Goal: Navigation & Orientation: Find specific page/section

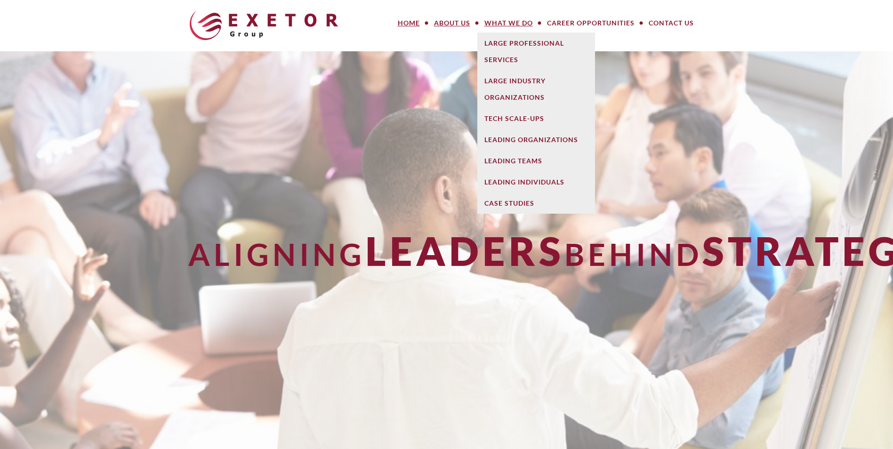
click at [450, 23] on link "About Us" at bounding box center [452, 23] width 50 height 19
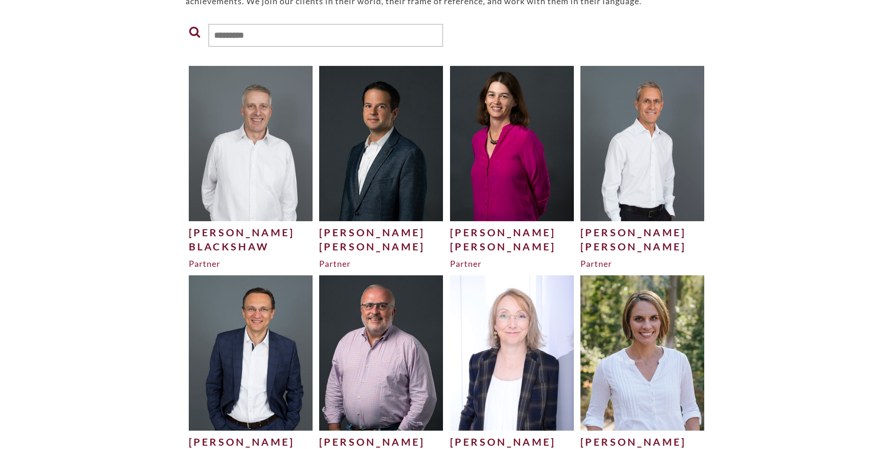
scroll to position [318, 0]
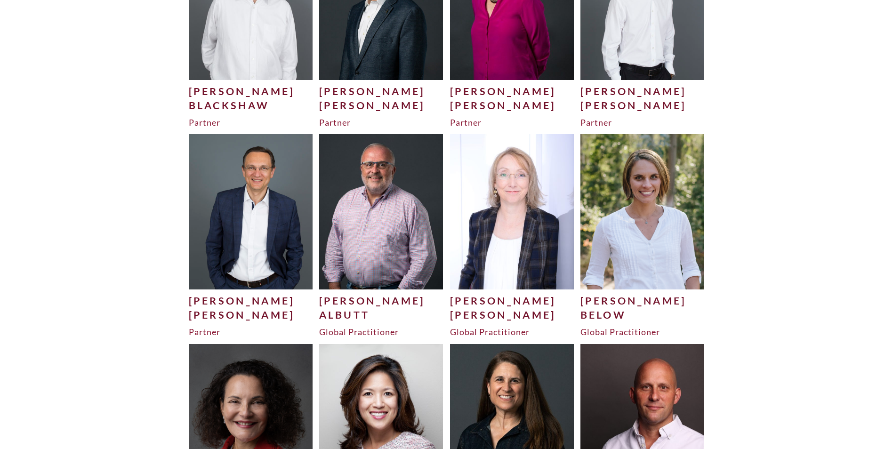
click at [227, 226] on img at bounding box center [251, 211] width 124 height 155
